Goal: Task Accomplishment & Management: Complete application form

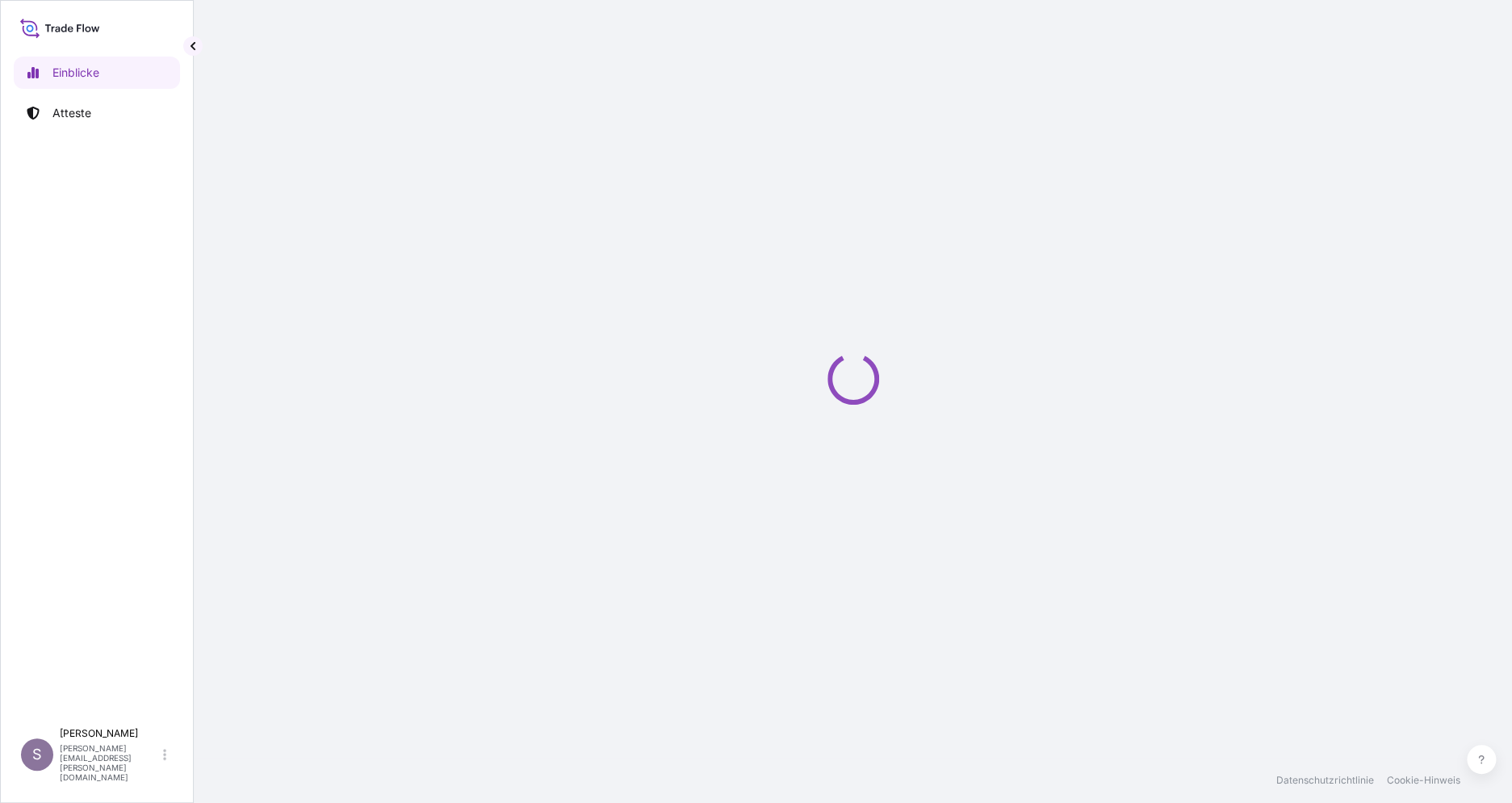
select select "2025"
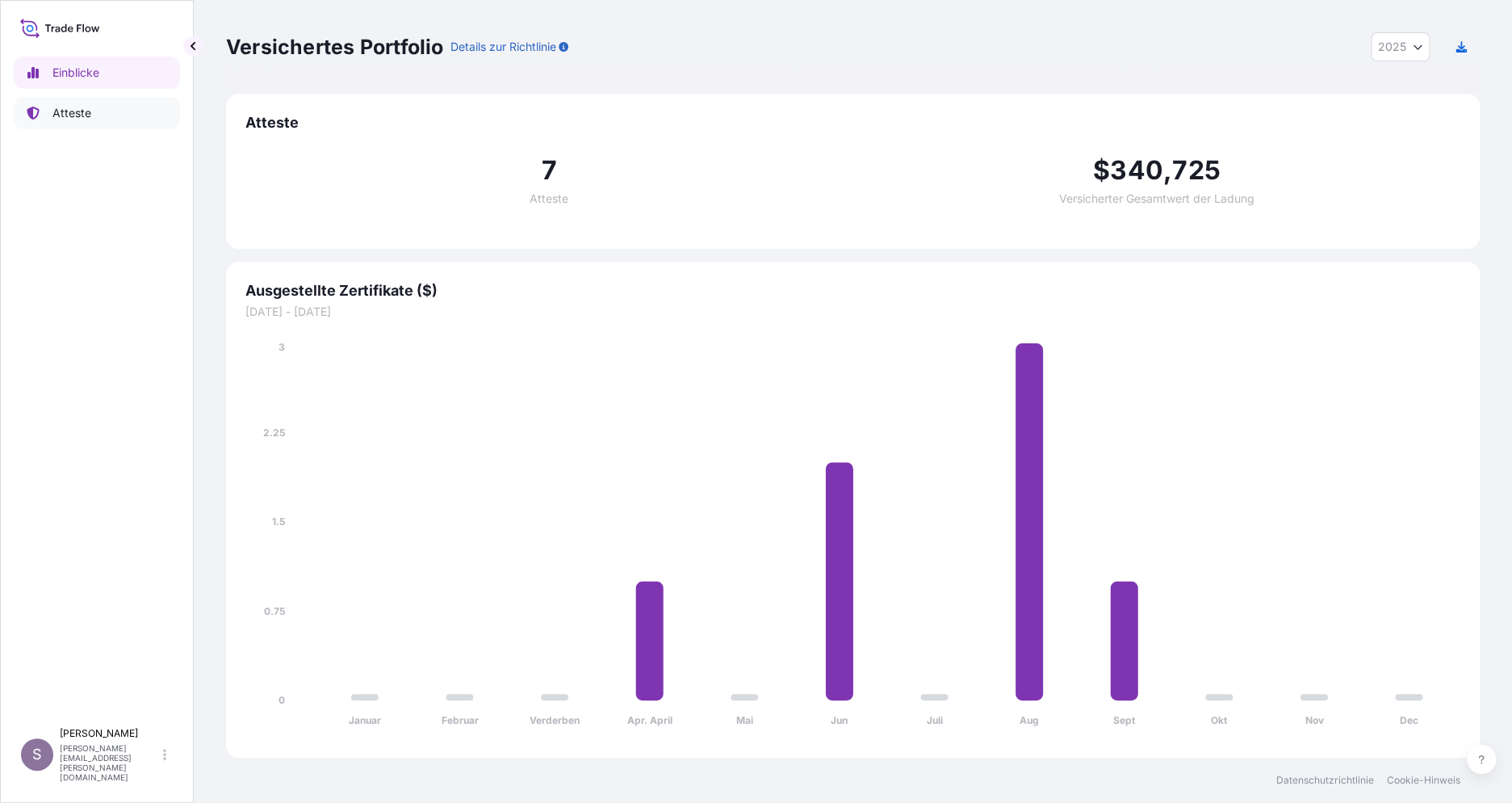
click at [78, 116] on p "Atteste" at bounding box center [71, 113] width 38 height 16
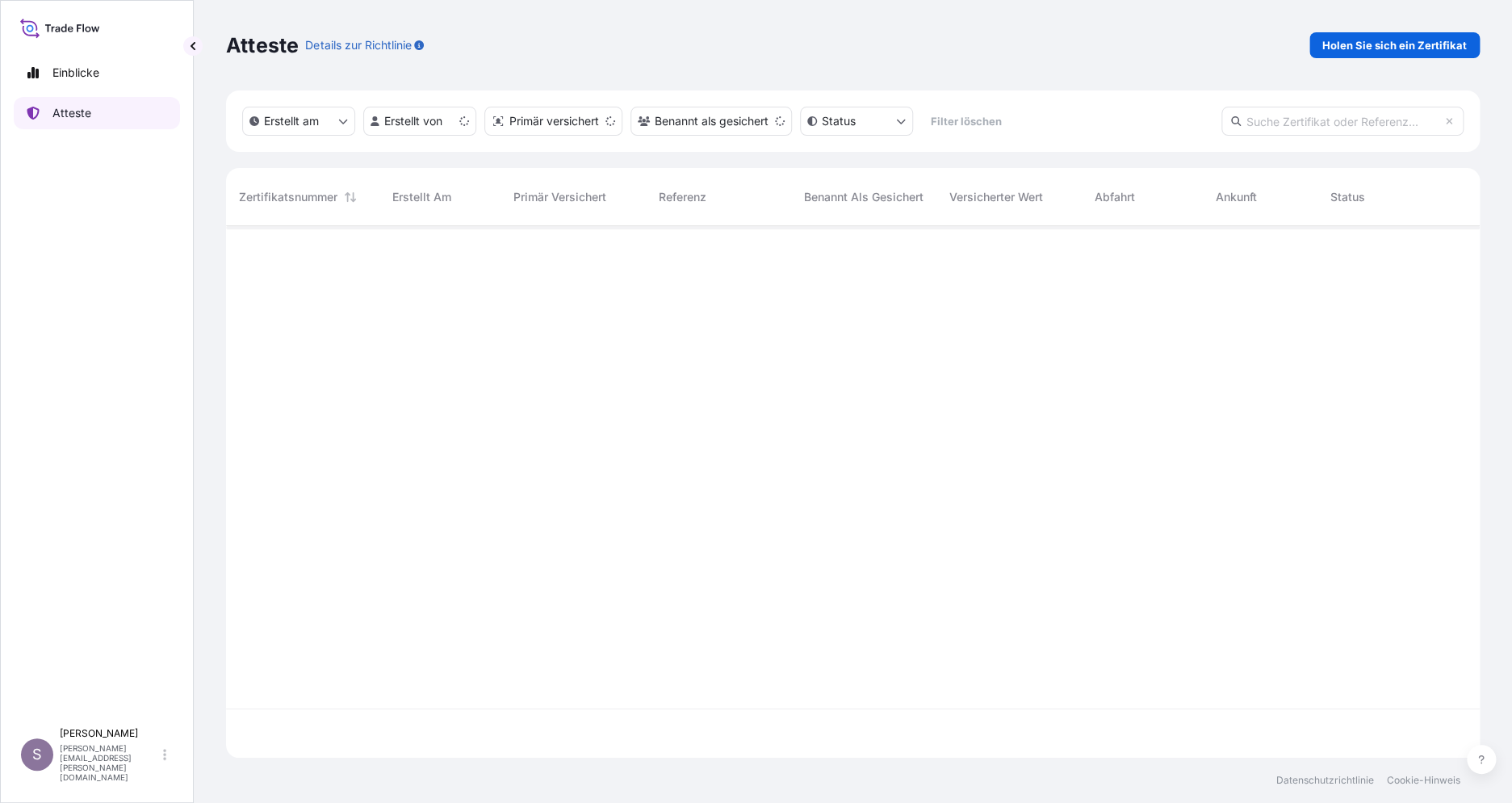
scroll to position [524, 1237]
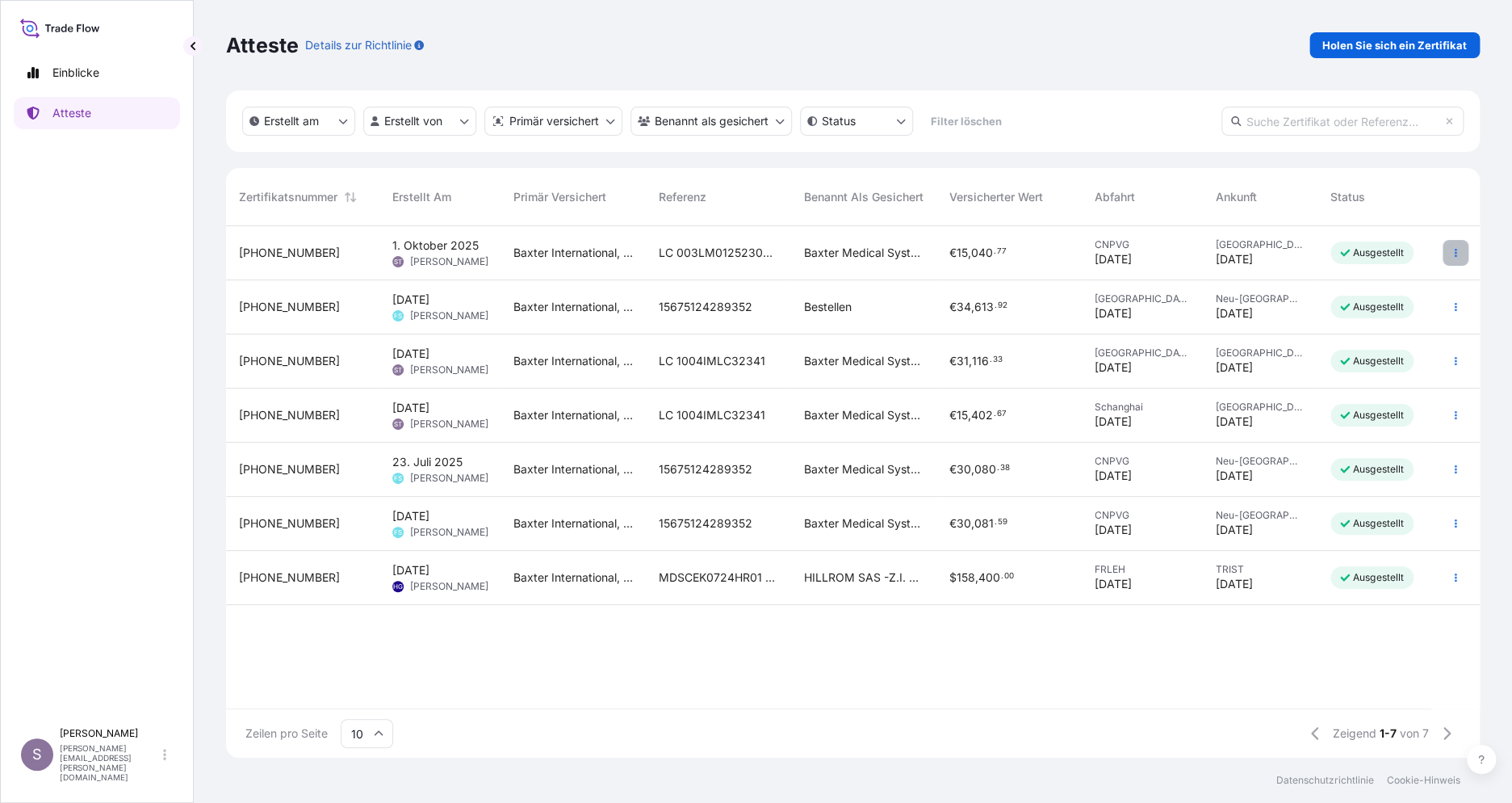
click at [1458, 250] on icon "button" at bounding box center [1455, 252] width 10 height 10
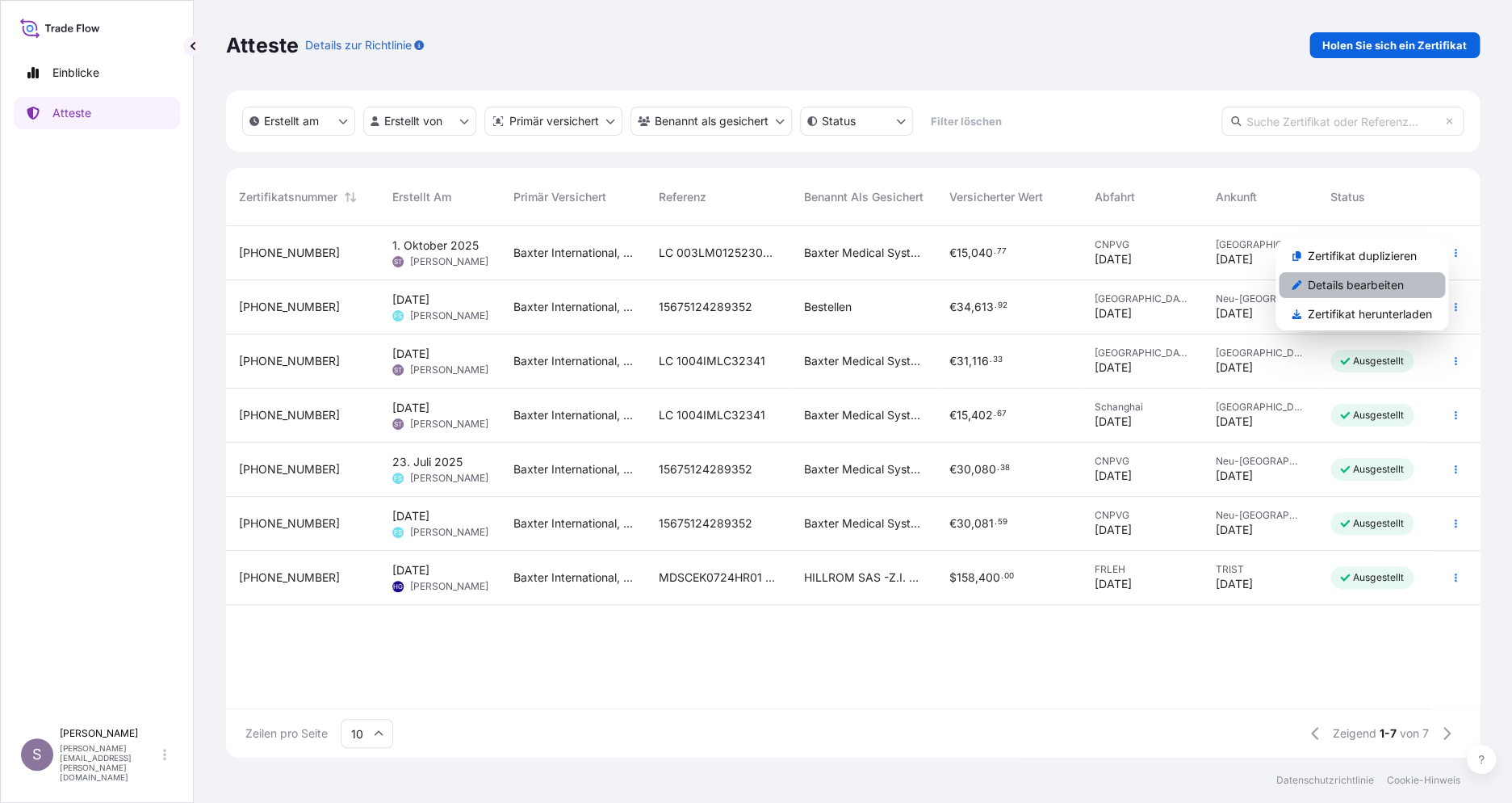
click at [1390, 286] on p "Details bearbeiten" at bounding box center [1355, 285] width 96 height 16
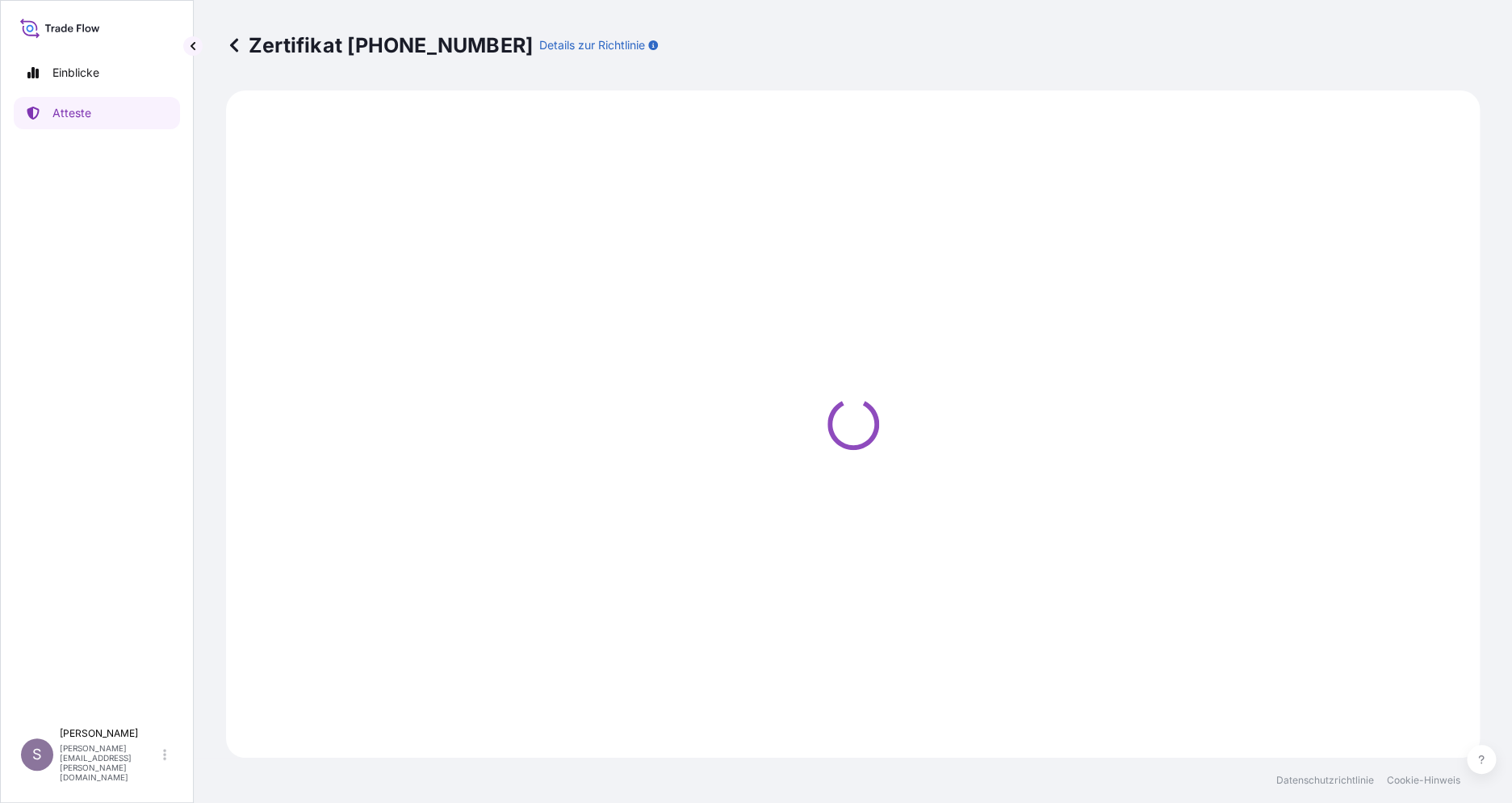
select select "Air"
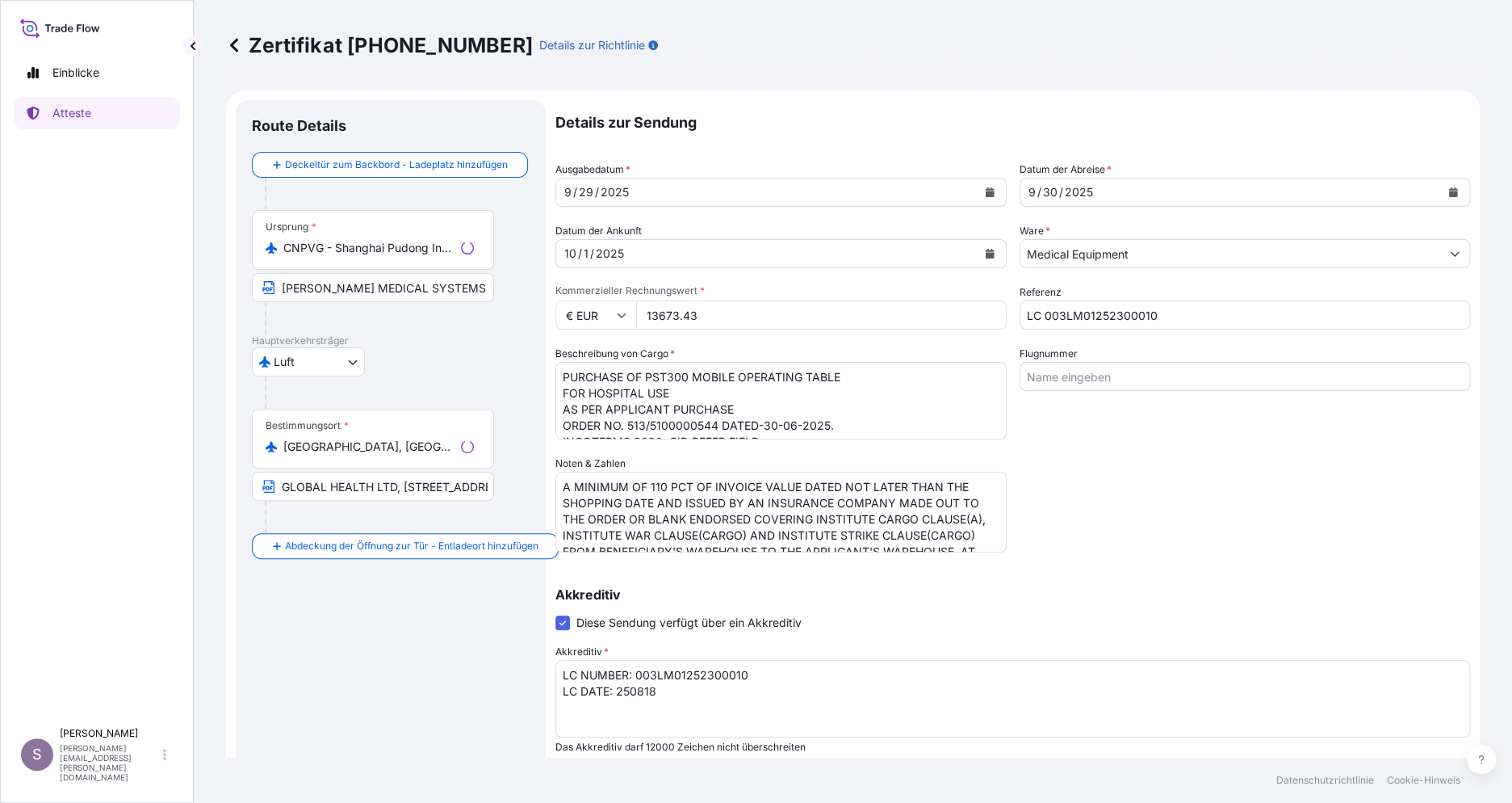
select select "31468"
click at [386, 284] on input "[PERSON_NAME] MEDICAL SYSTEMS ([GEOGRAPHIC_DATA])CO.,[STREET_ADDRESS] [STREET_A…" at bounding box center [373, 288] width 242 height 29
click at [381, 282] on input "[PERSON_NAME] MEDICAL SYSTEMS ([GEOGRAPHIC_DATA])CO.,[STREET_ADDRESS] [STREET_A…" at bounding box center [373, 288] width 242 height 29
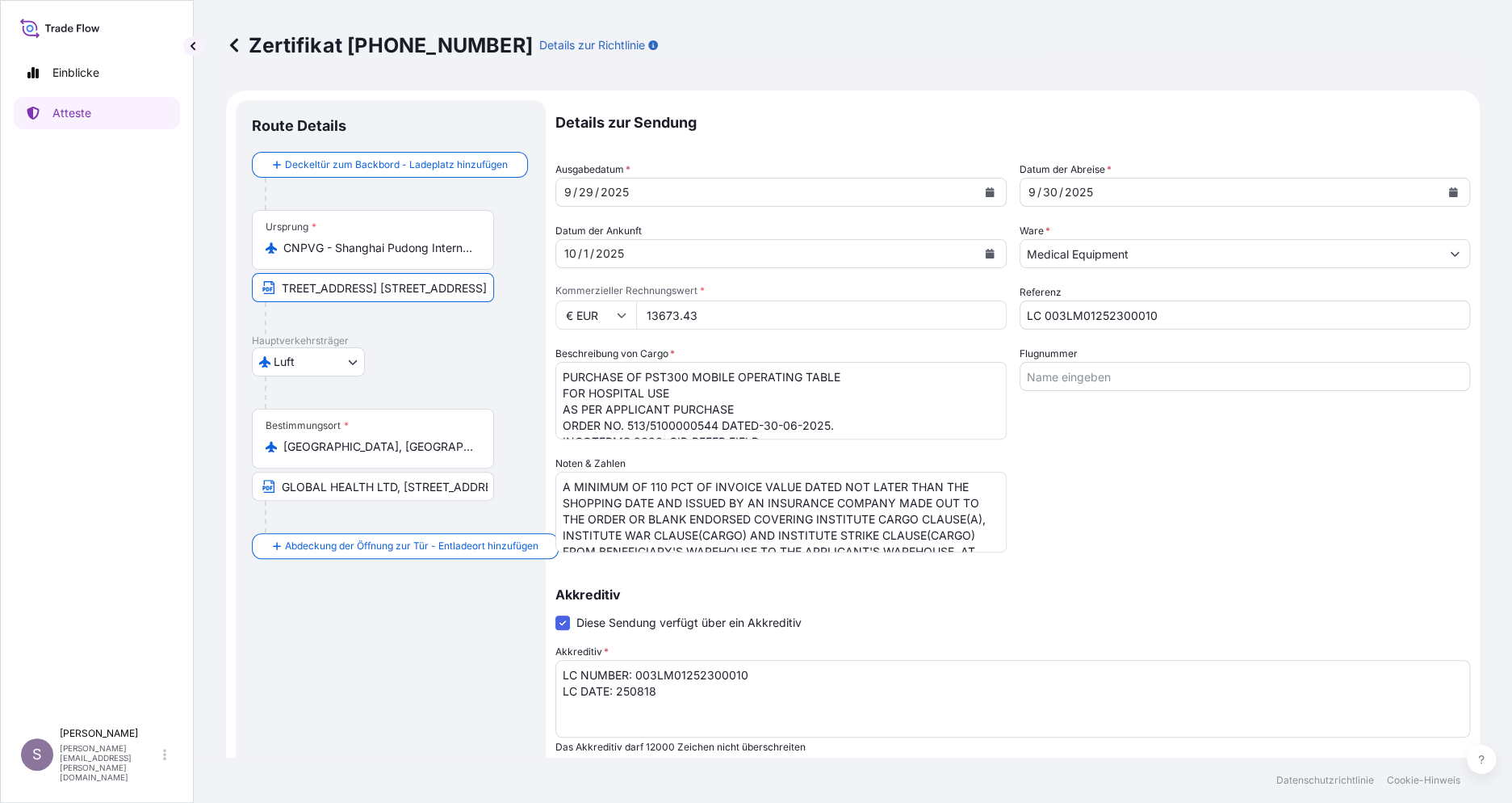
drag, startPoint x: 280, startPoint y: 282, endPoint x: 554, endPoint y: 284, distance: 274.0
click at [554, 284] on form "Route Details Deckeltür zum Backbord - Ladeplatz hinzufügen Place of loading Ro…" at bounding box center [853, 538] width 1254 height 896
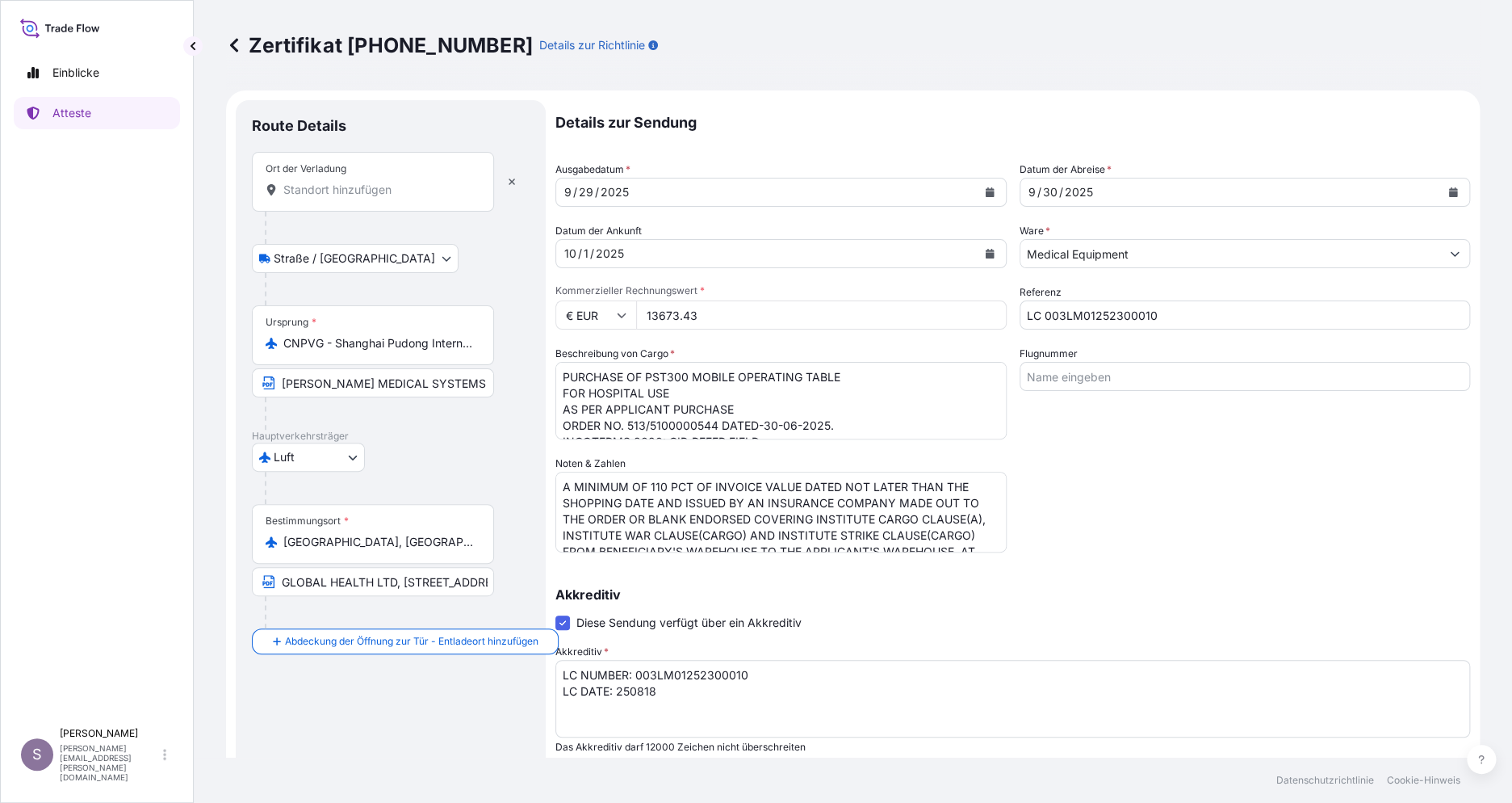
click at [330, 184] on input "Ort der Verladung" at bounding box center [378, 190] width 191 height 16
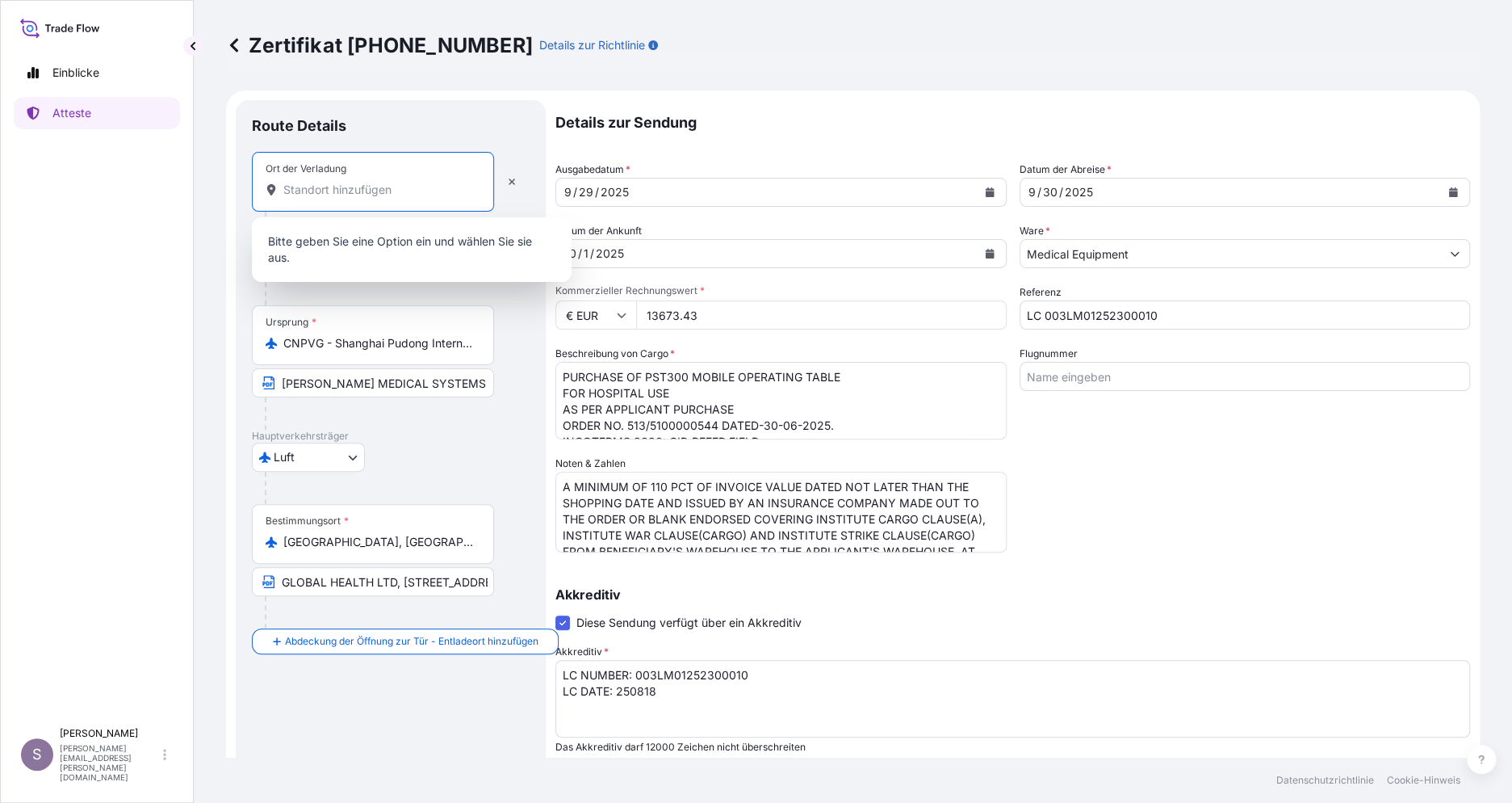
paste input "[PERSON_NAME] MEDICAL SYSTEMS ([GEOGRAPHIC_DATA])CO.,[STREET_ADDRESS] [STREET_A…"
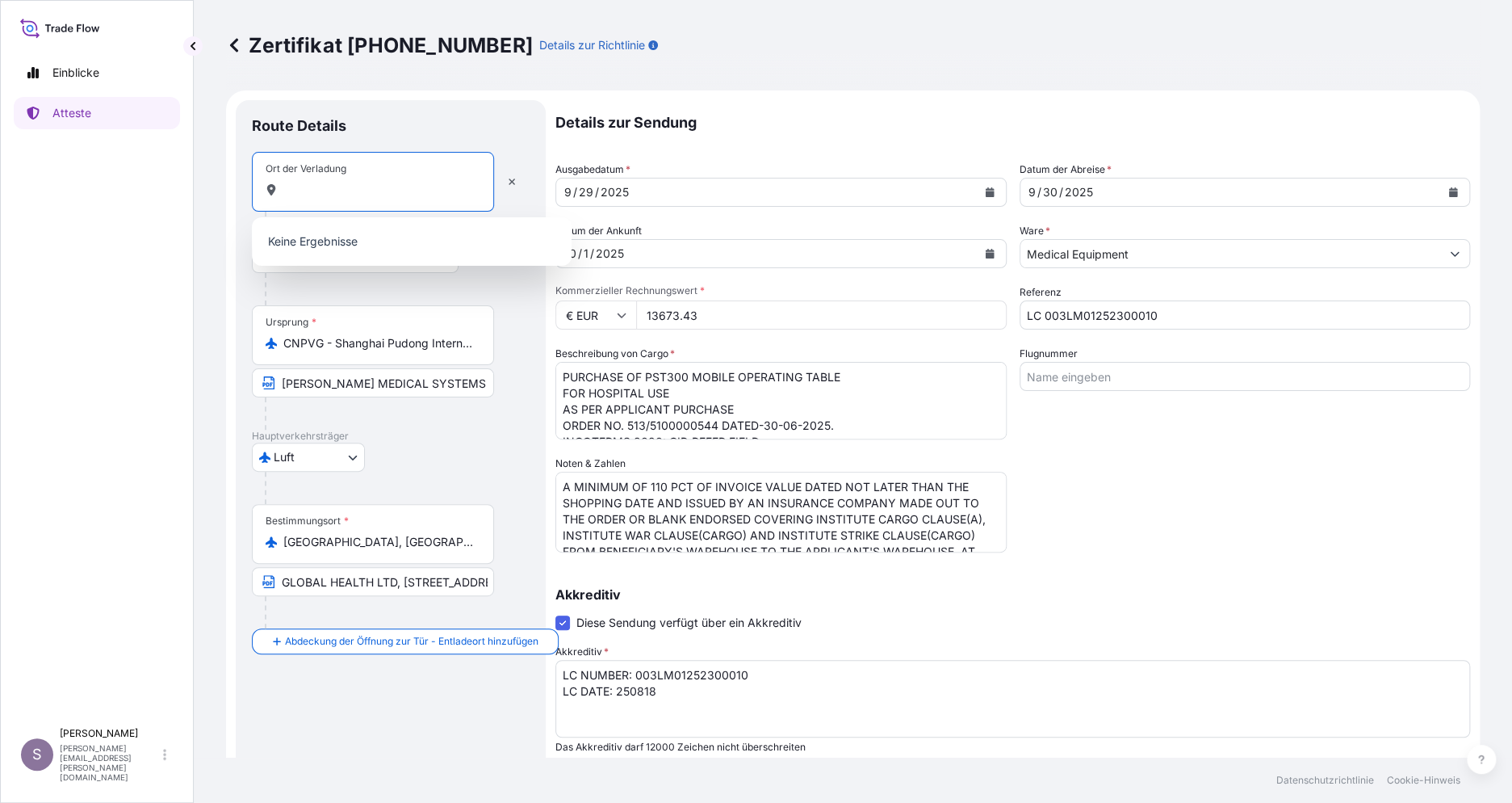
type input "[PERSON_NAME] MEDICAL SYSTEMS ([GEOGRAPHIC_DATA])CO.,[STREET_ADDRESS] [STREET_A…"
click at [352, 583] on input "GLOBAL HEALTH LTD, [STREET_ADDRESS]." at bounding box center [373, 582] width 242 height 29
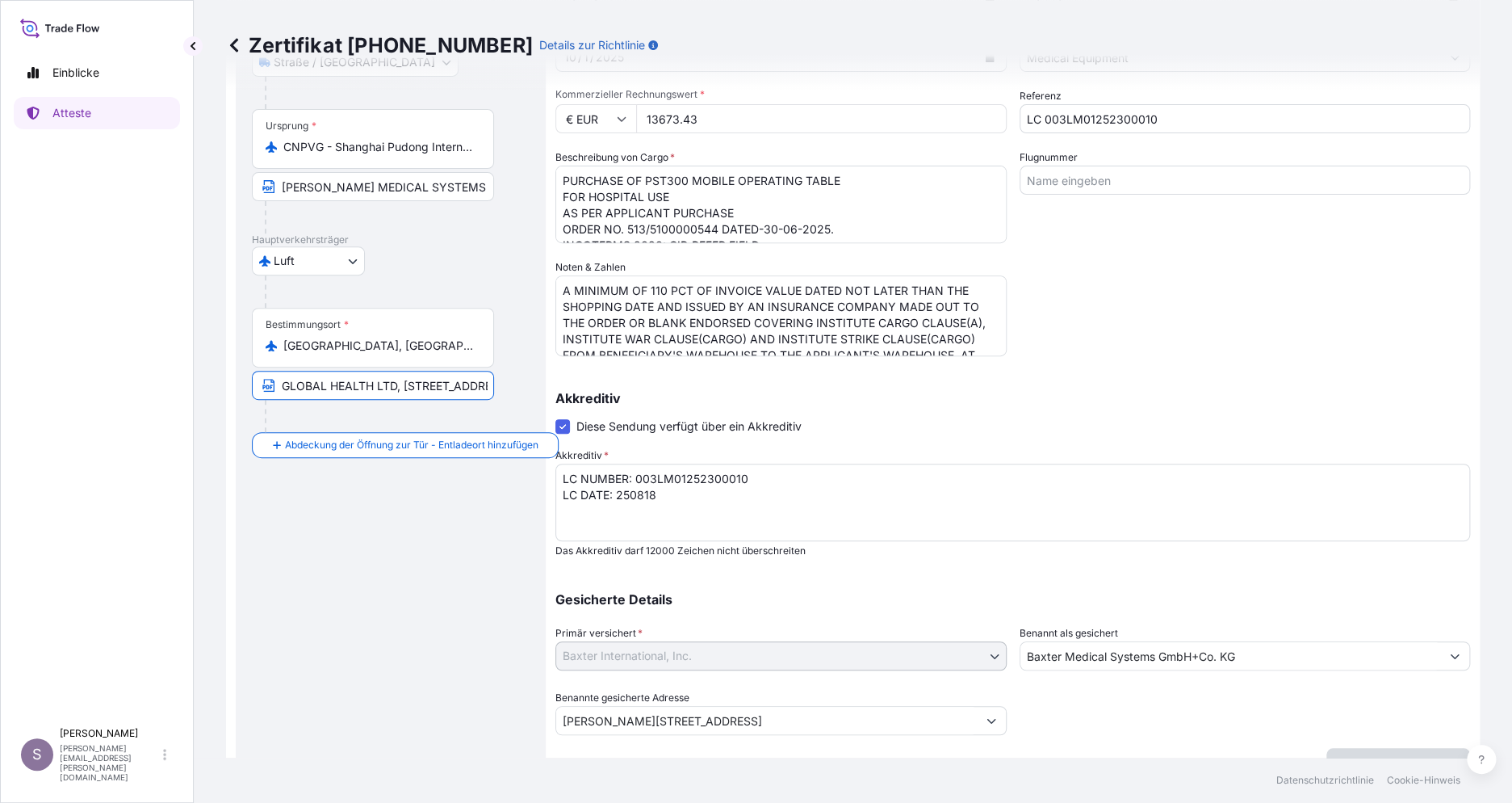
scroll to position [215, 0]
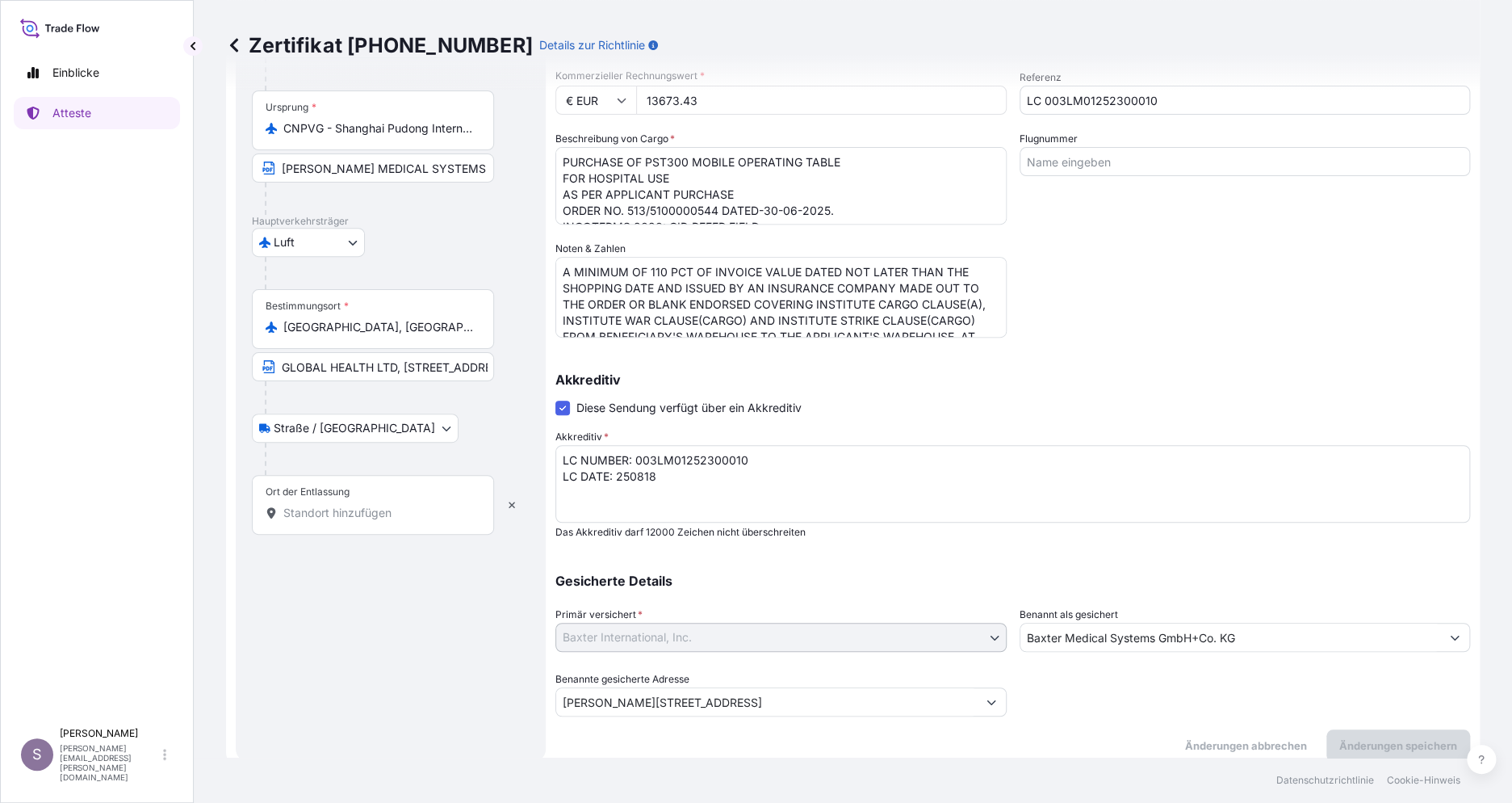
drag, startPoint x: 276, startPoint y: 483, endPoint x: 298, endPoint y: 492, distance: 23.8
click at [298, 492] on div "Ort der Entlassung" at bounding box center [308, 491] width 84 height 13
click at [298, 505] on input "Ort der Entlassung" at bounding box center [378, 513] width 191 height 16
drag, startPoint x: 289, startPoint y: 486, endPoint x: 273, endPoint y: 491, distance: 16.8
click at [273, 491] on div "Ort der Entlassung" at bounding box center [308, 491] width 84 height 13
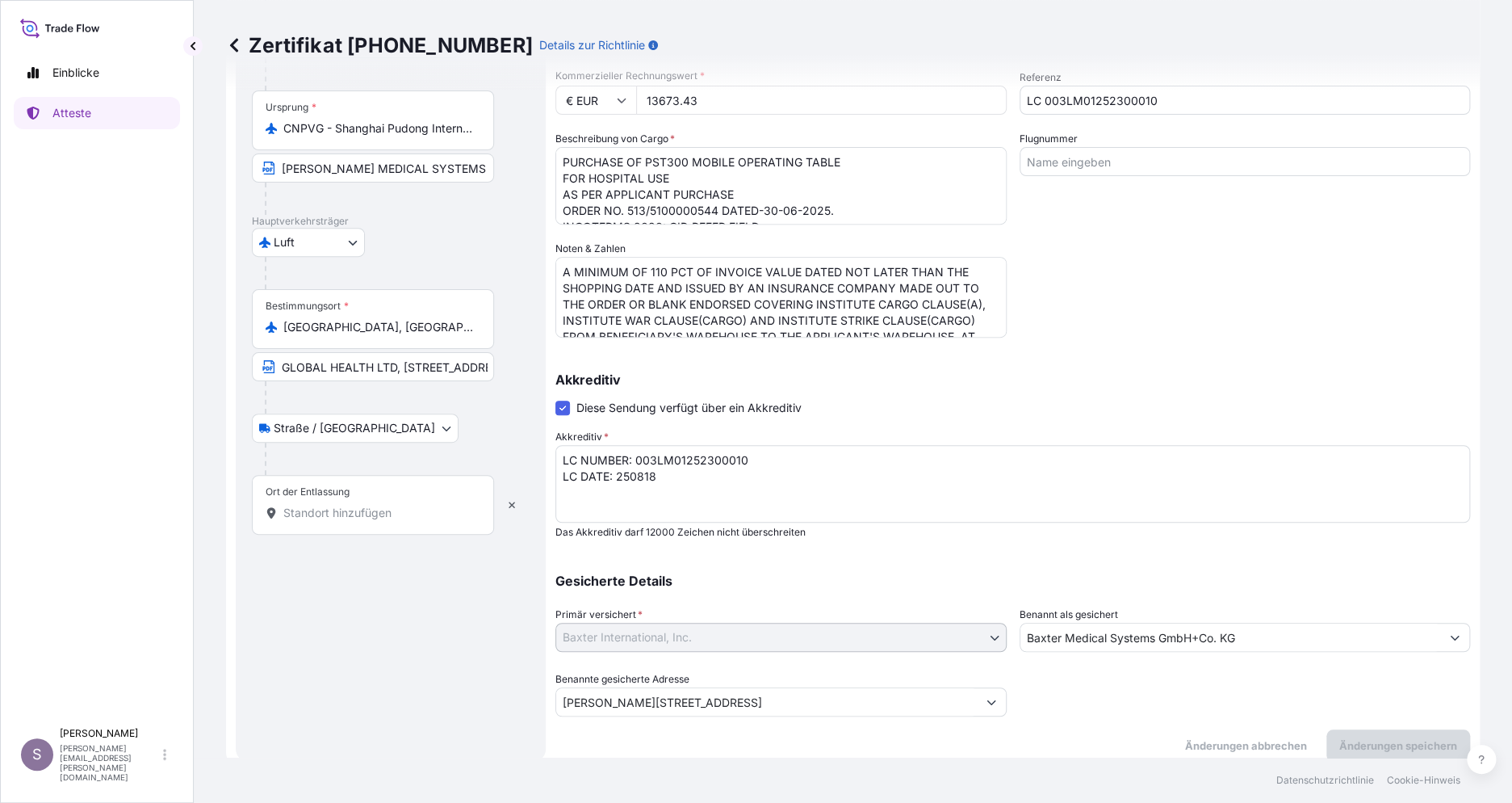
click at [283, 505] on input "Ort der Entlassung" at bounding box center [378, 513] width 191 height 16
click at [275, 485] on div "Ort der Entlassung" at bounding box center [308, 491] width 84 height 13
click at [283, 505] on input "Ort der Entlassung" at bounding box center [378, 513] width 191 height 16
paste input "GLOBAL HEALTH LTD, [STREET_ADDRESS]"
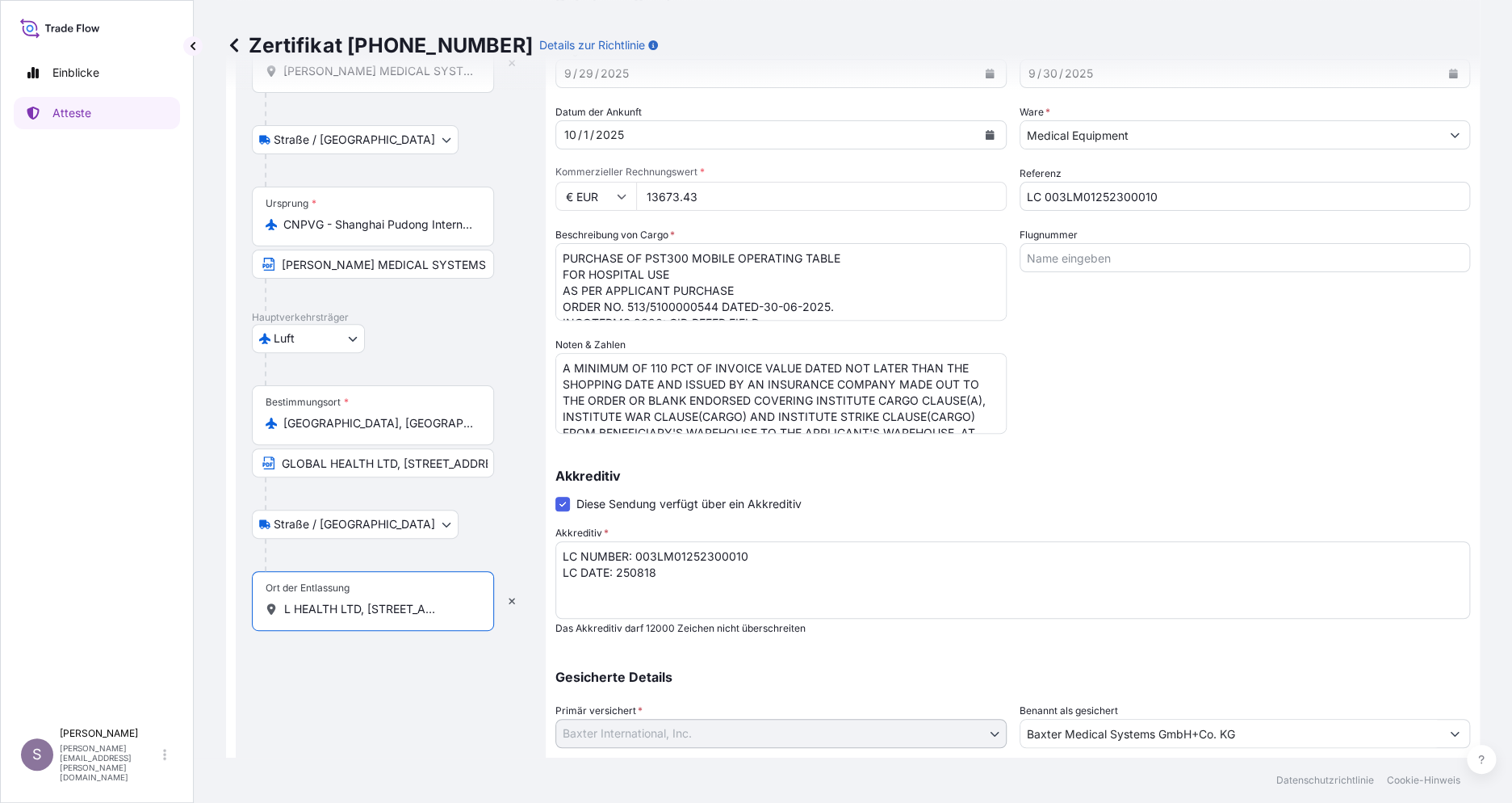
scroll to position [227, 0]
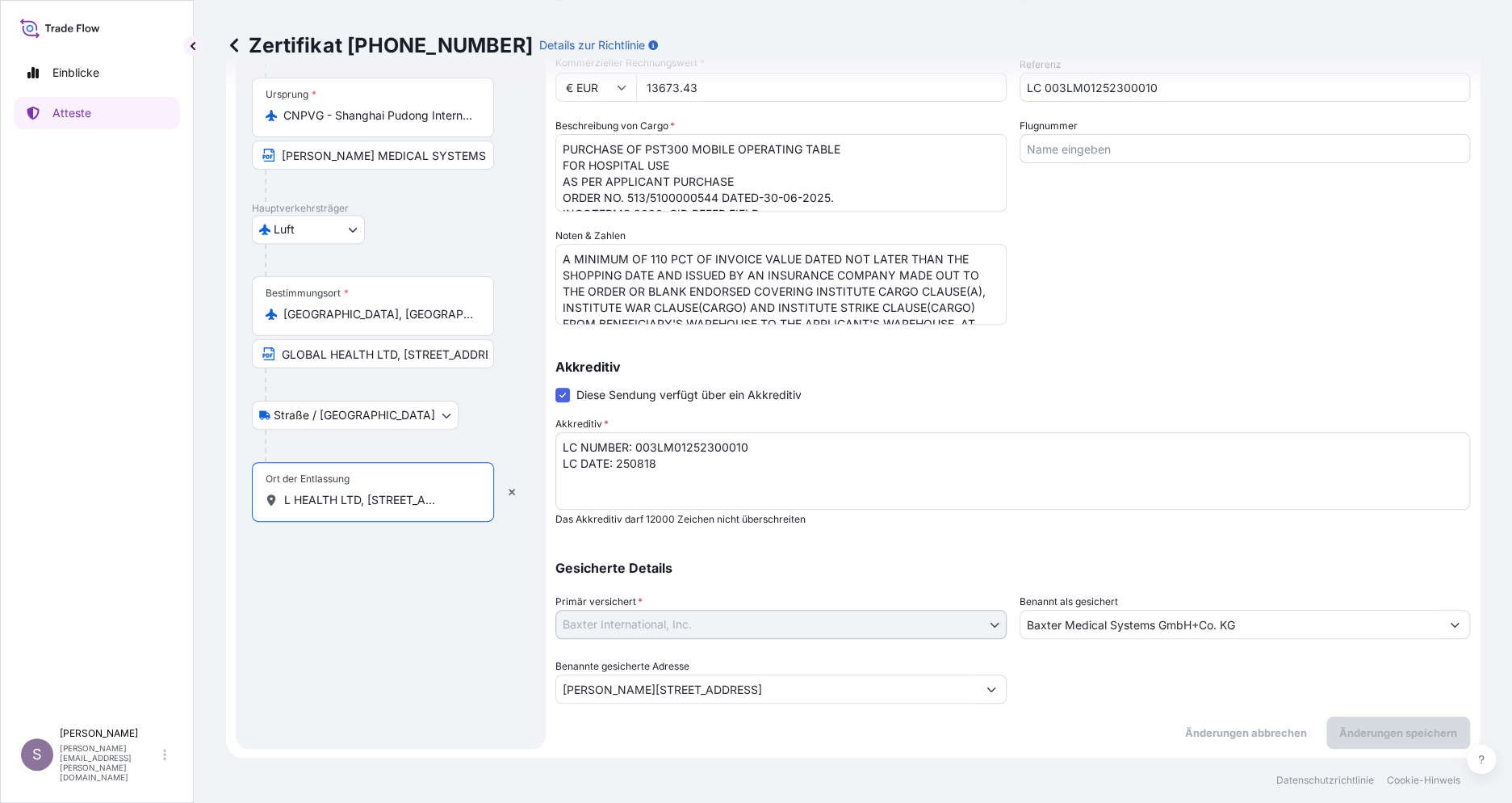
type input "GLOBAL HEALTH LTD, [STREET_ADDRESS]"
click at [798, 499] on textarea "LC NUMBER: 003LM01252300010 LC DATE: 250818" at bounding box center [1013, 470] width 915 height 78
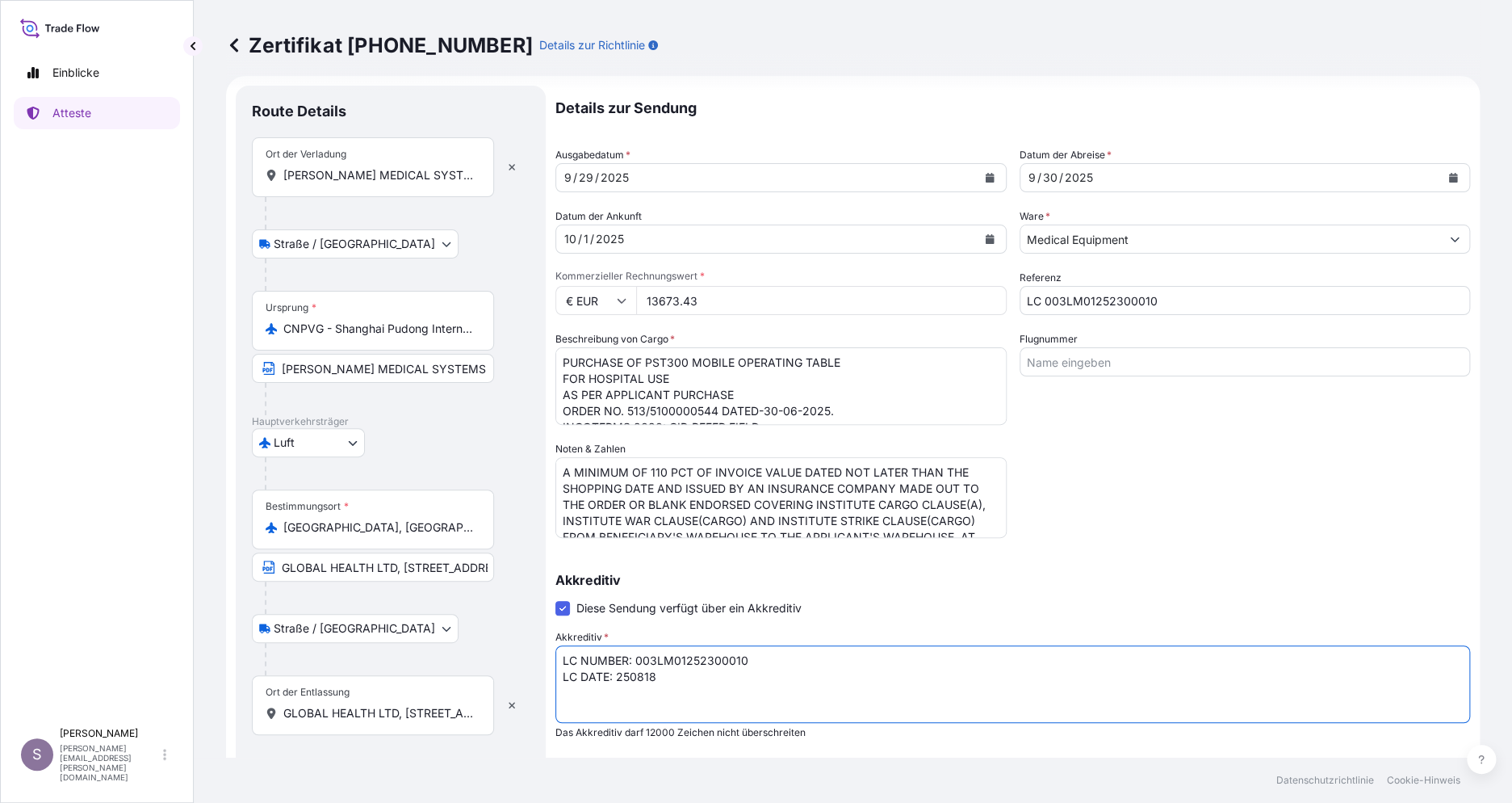
scroll to position [0, 0]
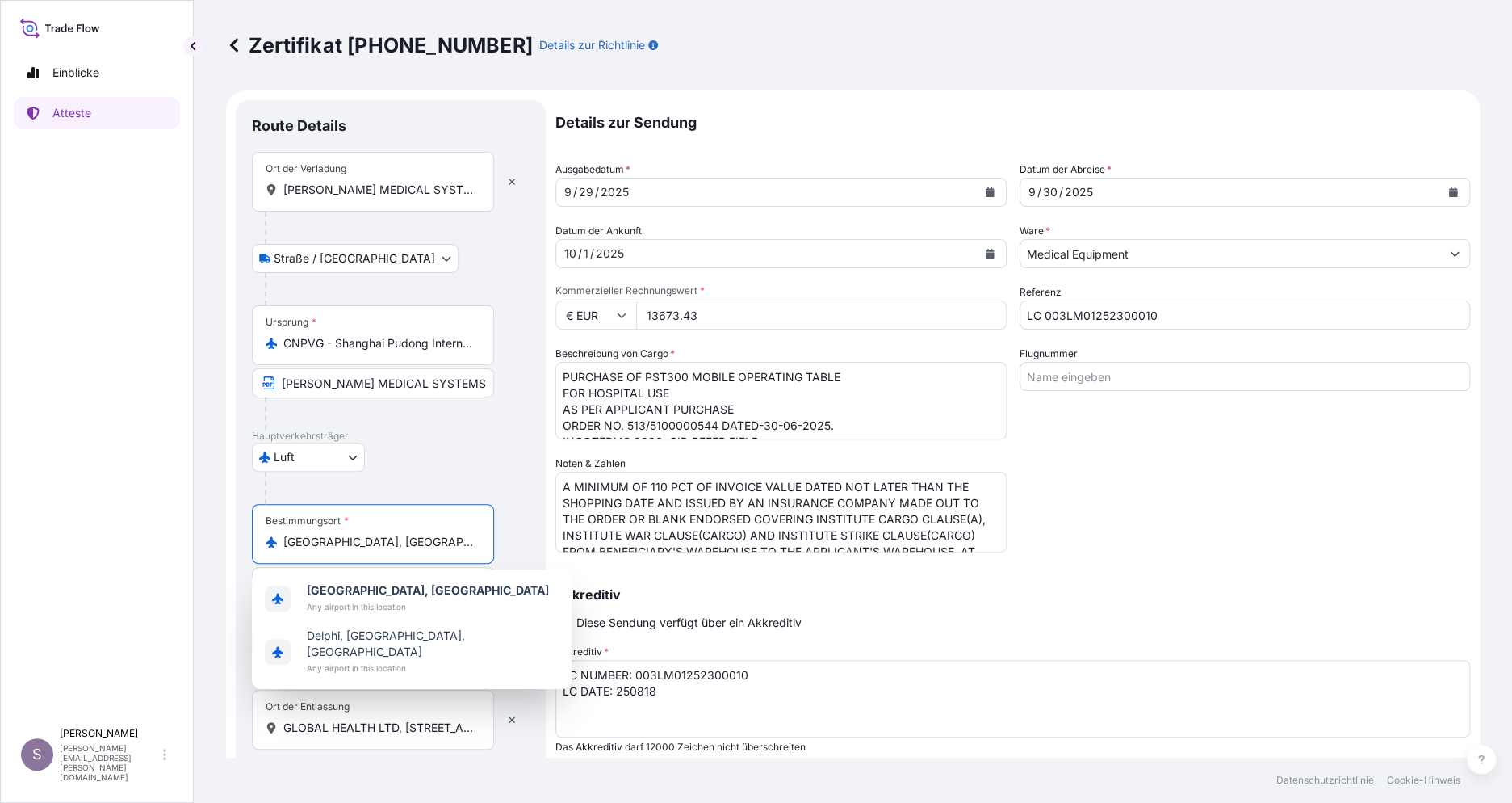
click at [457, 538] on input "[GEOGRAPHIC_DATA], [GEOGRAPHIC_DATA]" at bounding box center [378, 542] width 191 height 16
click at [673, 698] on textarea "LC NUMBER: 003LM01252300010 LC DATE: 250818" at bounding box center [1013, 698] width 915 height 78
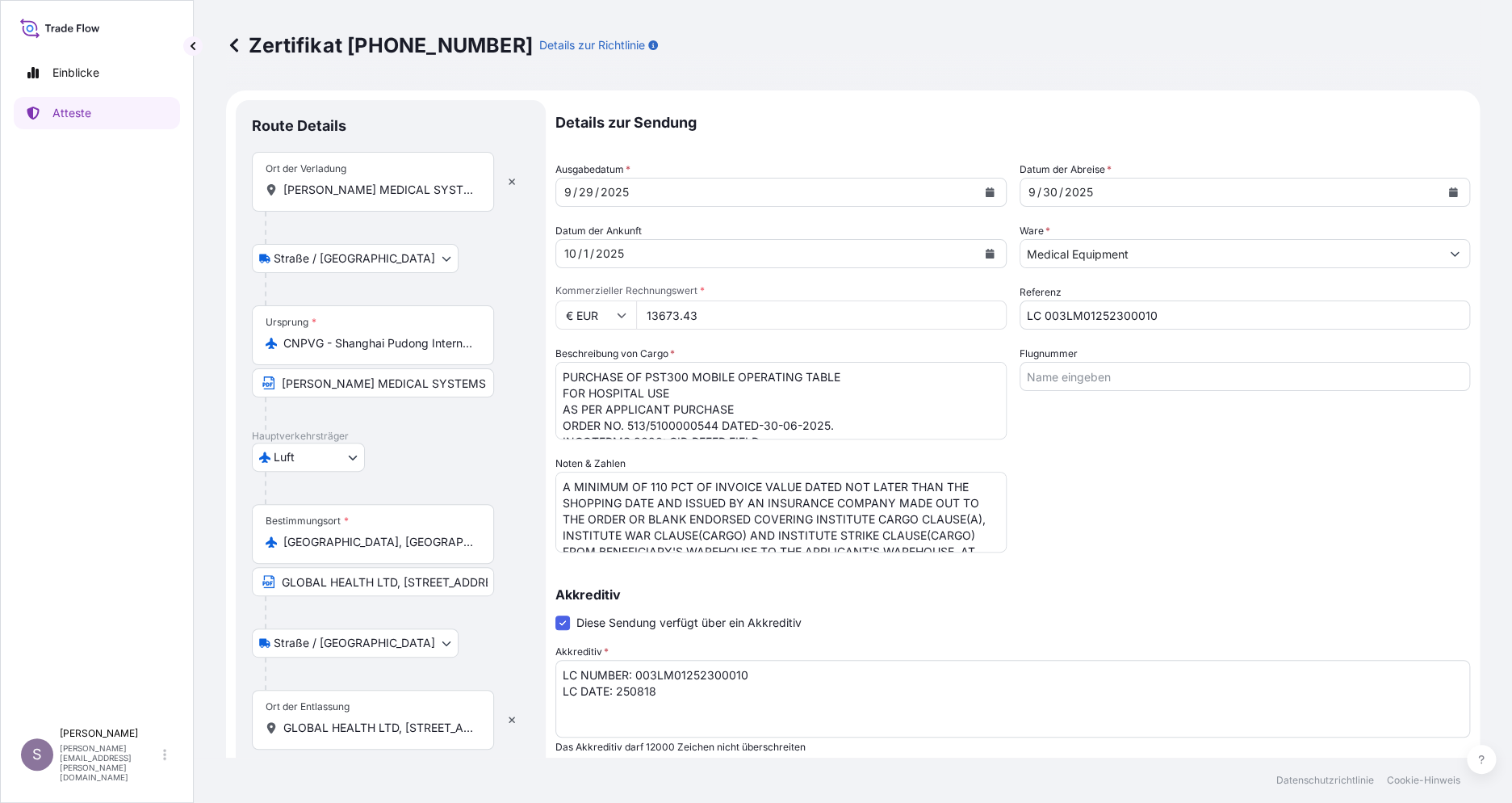
click at [1150, 464] on div "Details zur Sendung Ausgabedatum * [DATE] Datum der Abreise * [DATE] Datum der …" at bounding box center [1013, 516] width 915 height 831
click at [234, 42] on icon at bounding box center [234, 45] width 8 height 14
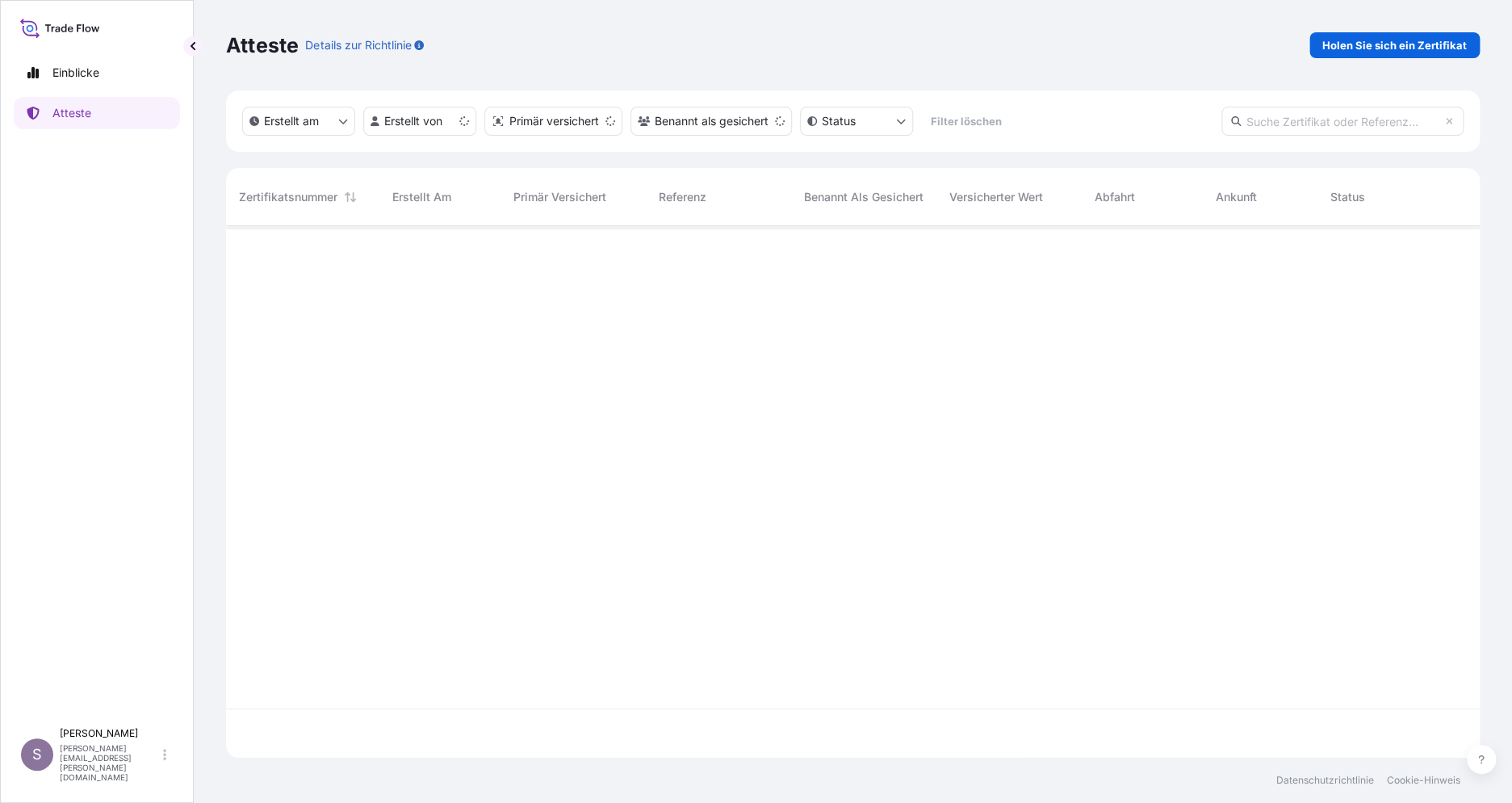
scroll to position [524, 1237]
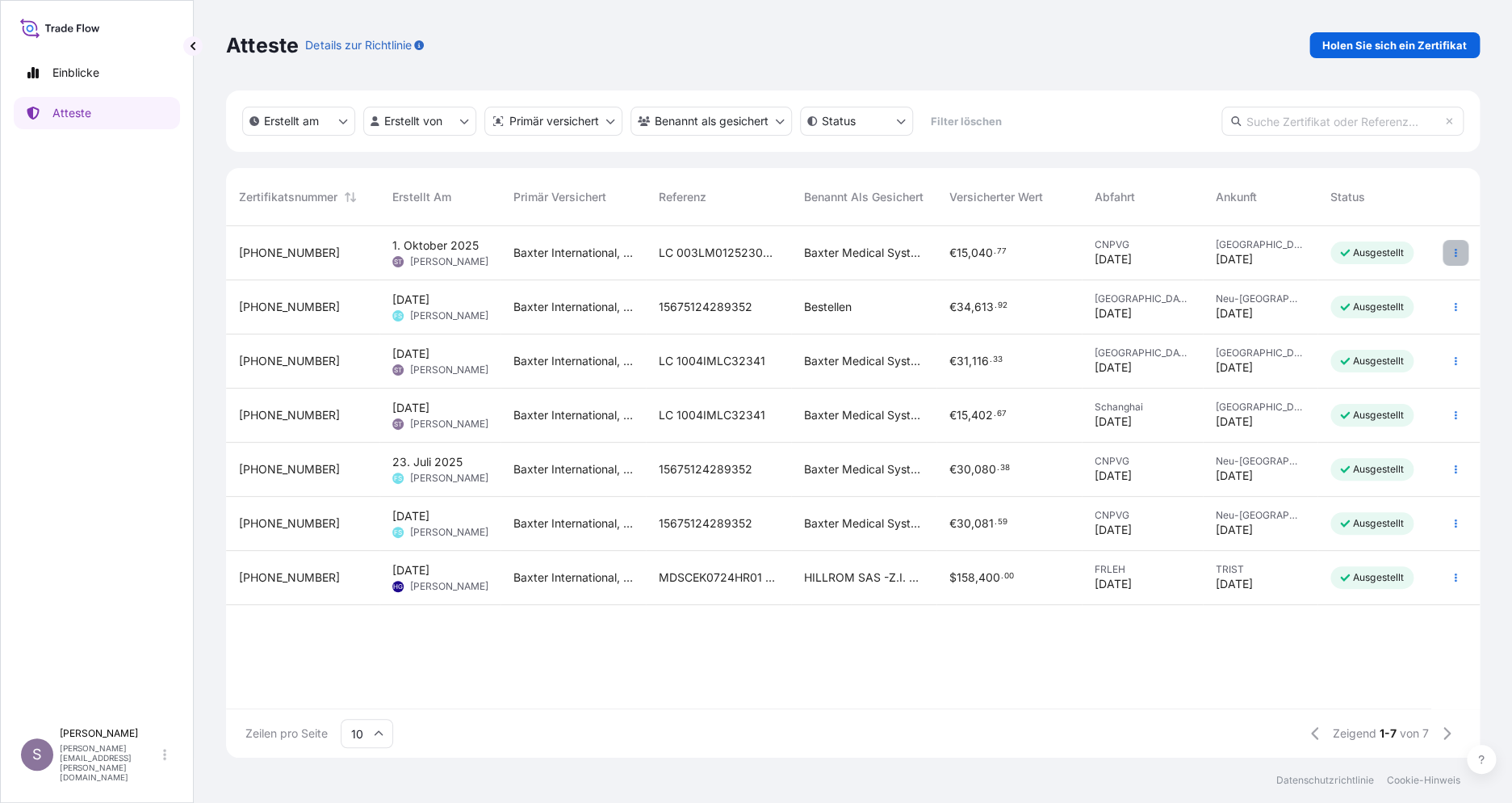
click at [1451, 248] on icon "button" at bounding box center [1455, 252] width 10 height 10
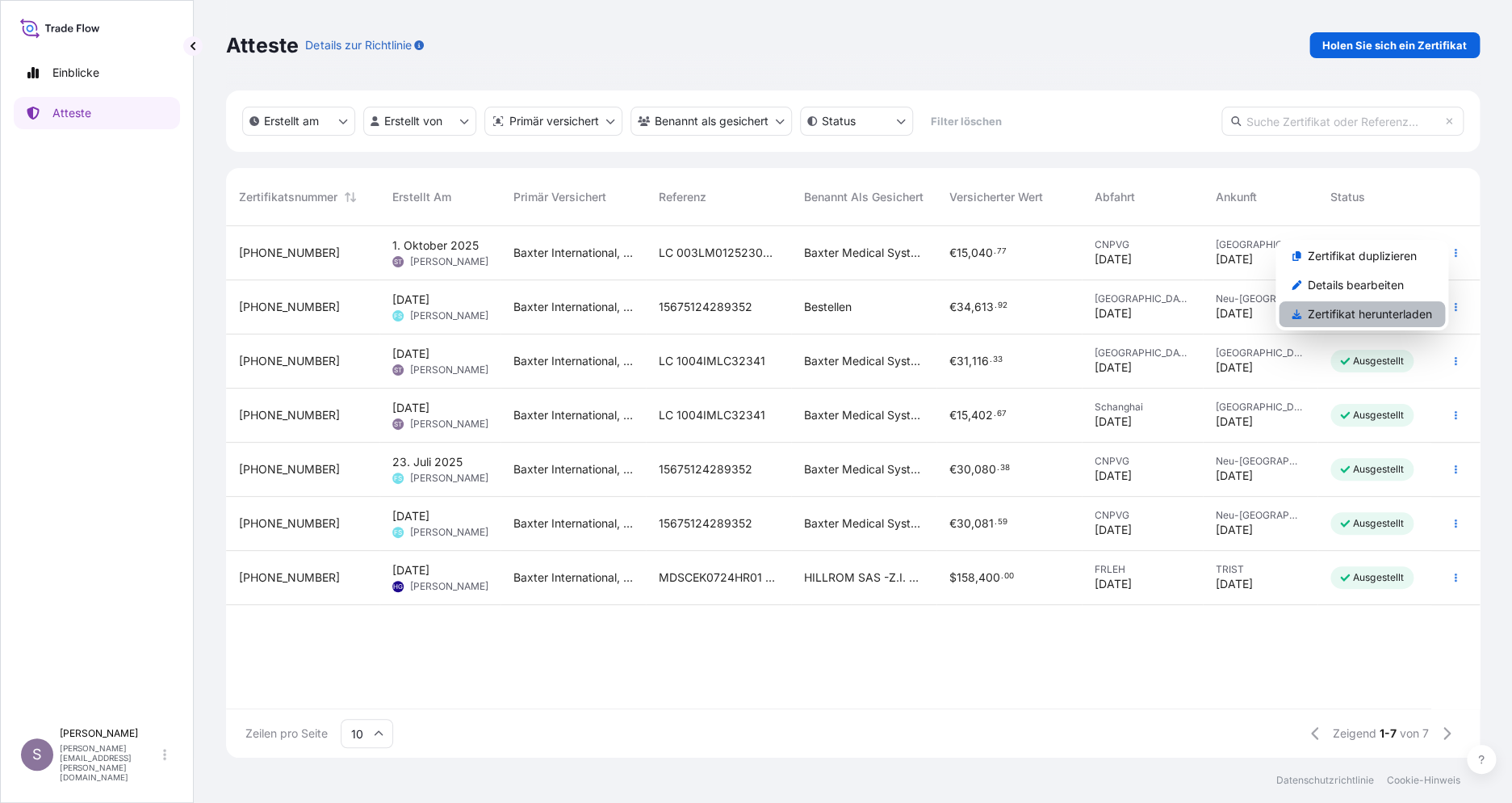
click at [1375, 311] on p "Zertifikat herunterladen" at bounding box center [1370, 314] width 124 height 16
